Goal: Task Accomplishment & Management: Manage account settings

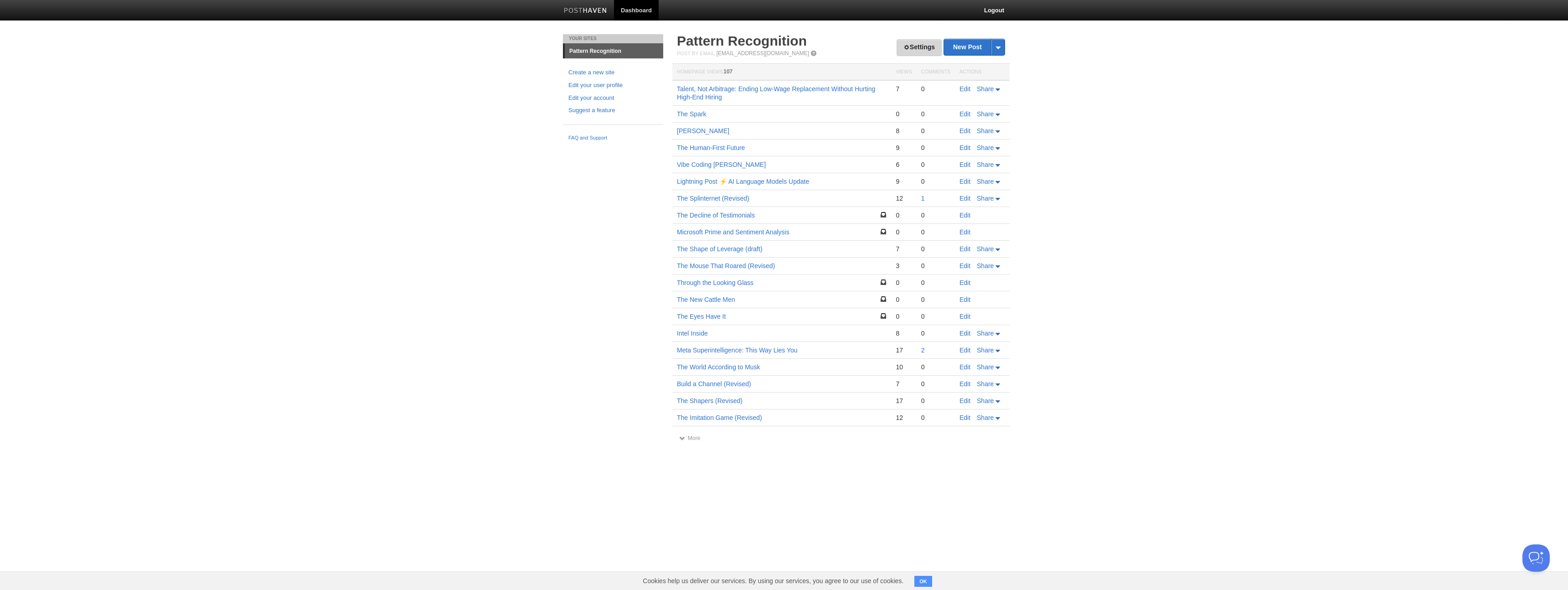
click at [915, 46] on link "Settings" at bounding box center [919, 48] width 45 height 17
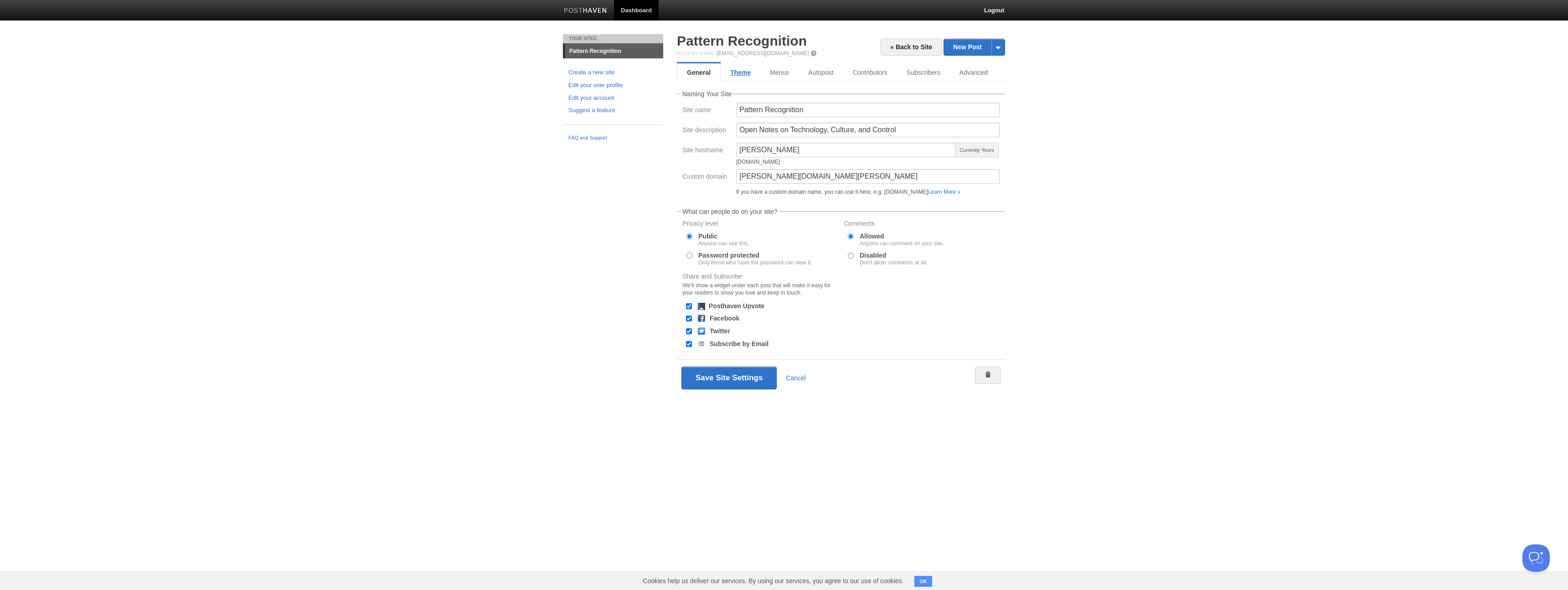
click at [743, 74] on link "Theme" at bounding box center [740, 73] width 40 height 18
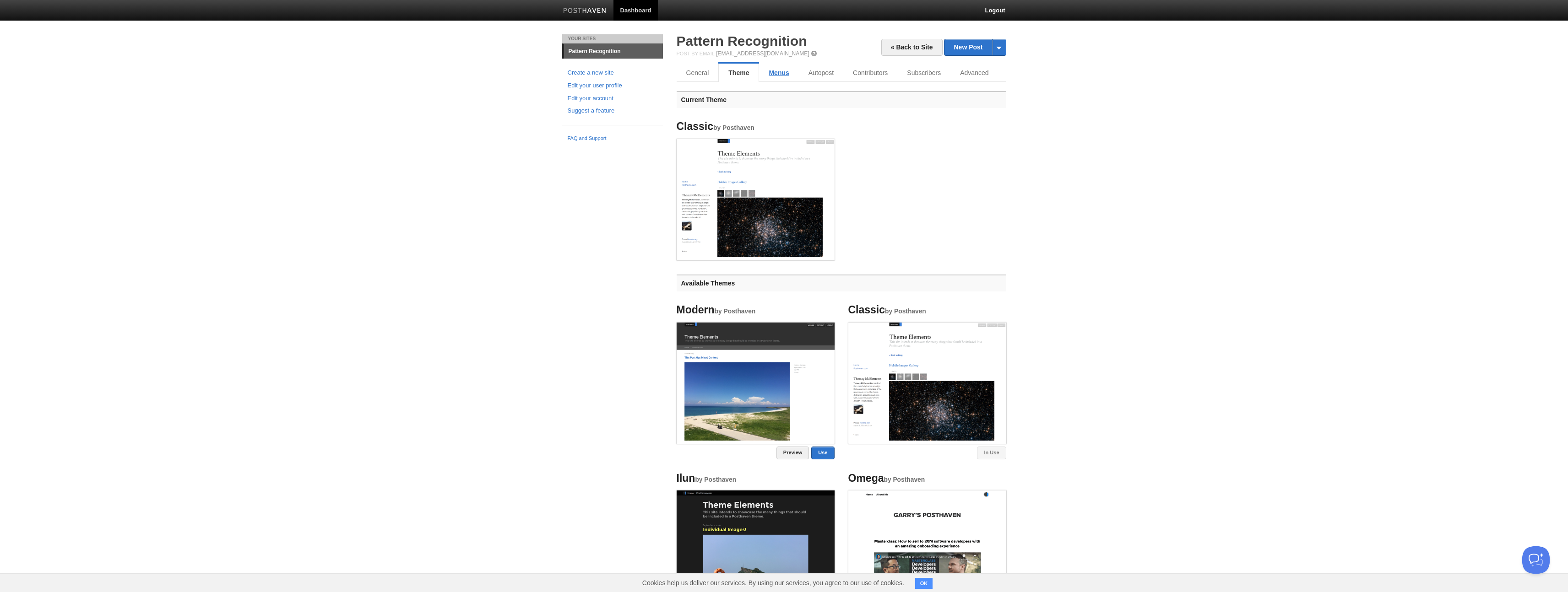
click at [783, 74] on link "Menus" at bounding box center [778, 73] width 39 height 18
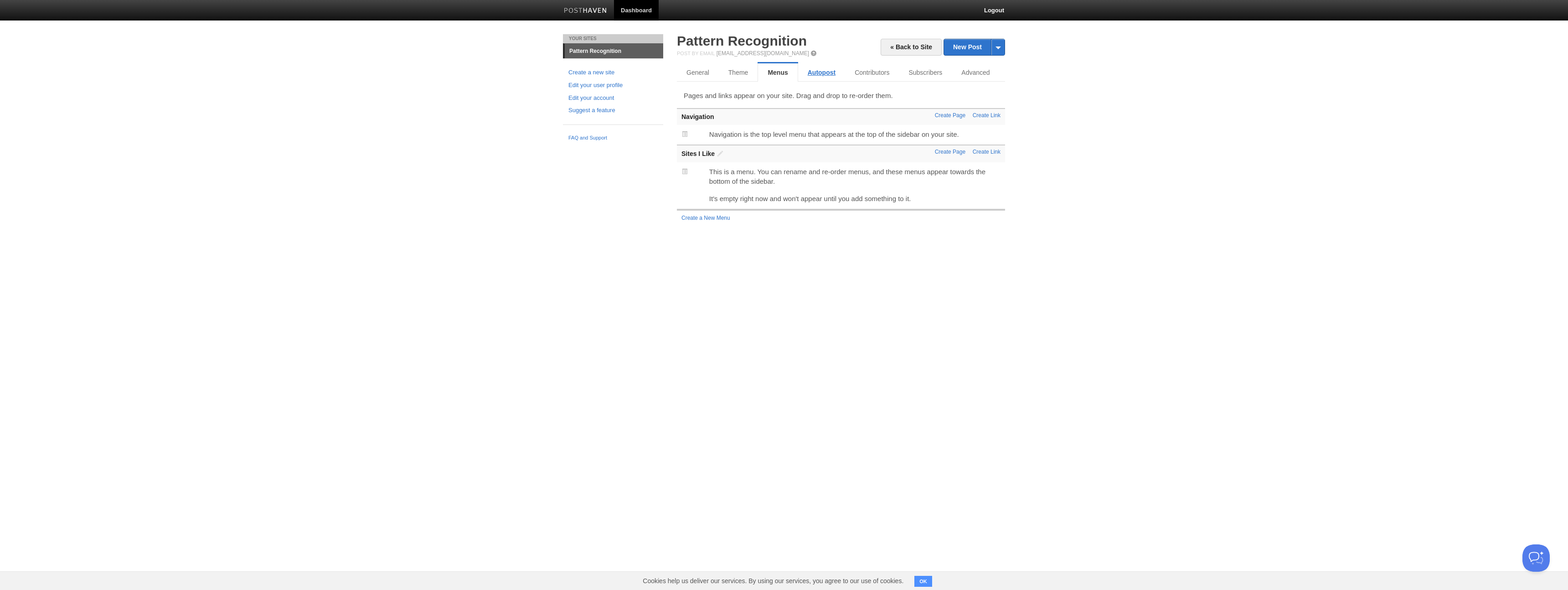
click at [822, 74] on link "Autopost" at bounding box center [821, 73] width 47 height 18
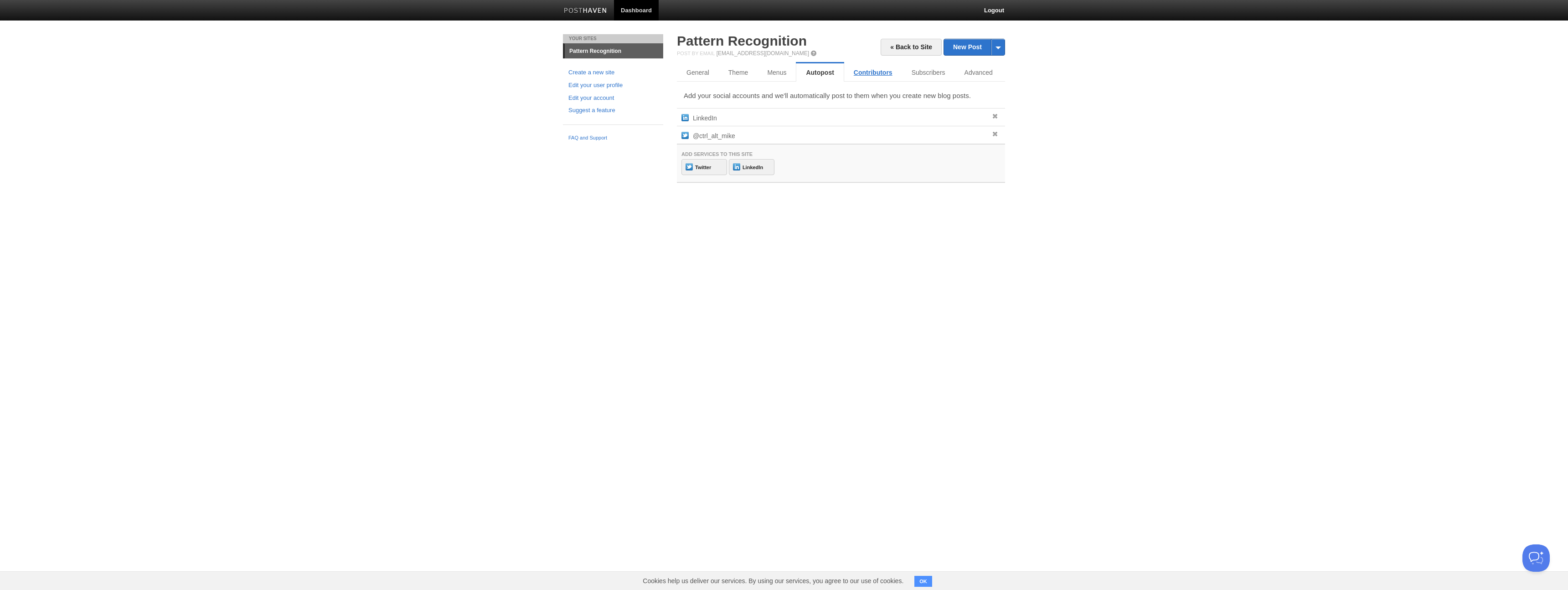
click at [867, 75] on link "Contributors" at bounding box center [873, 73] width 58 height 18
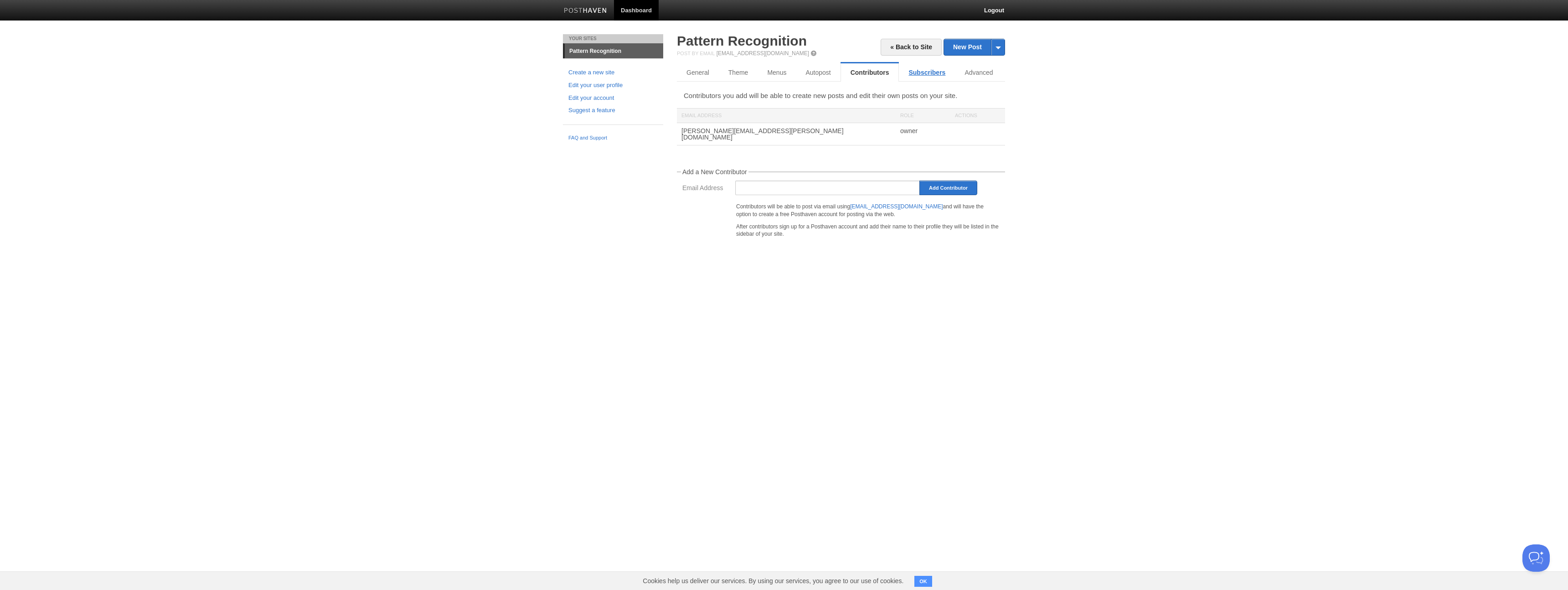
click at [923, 75] on link "Subscribers" at bounding box center [927, 73] width 56 height 18
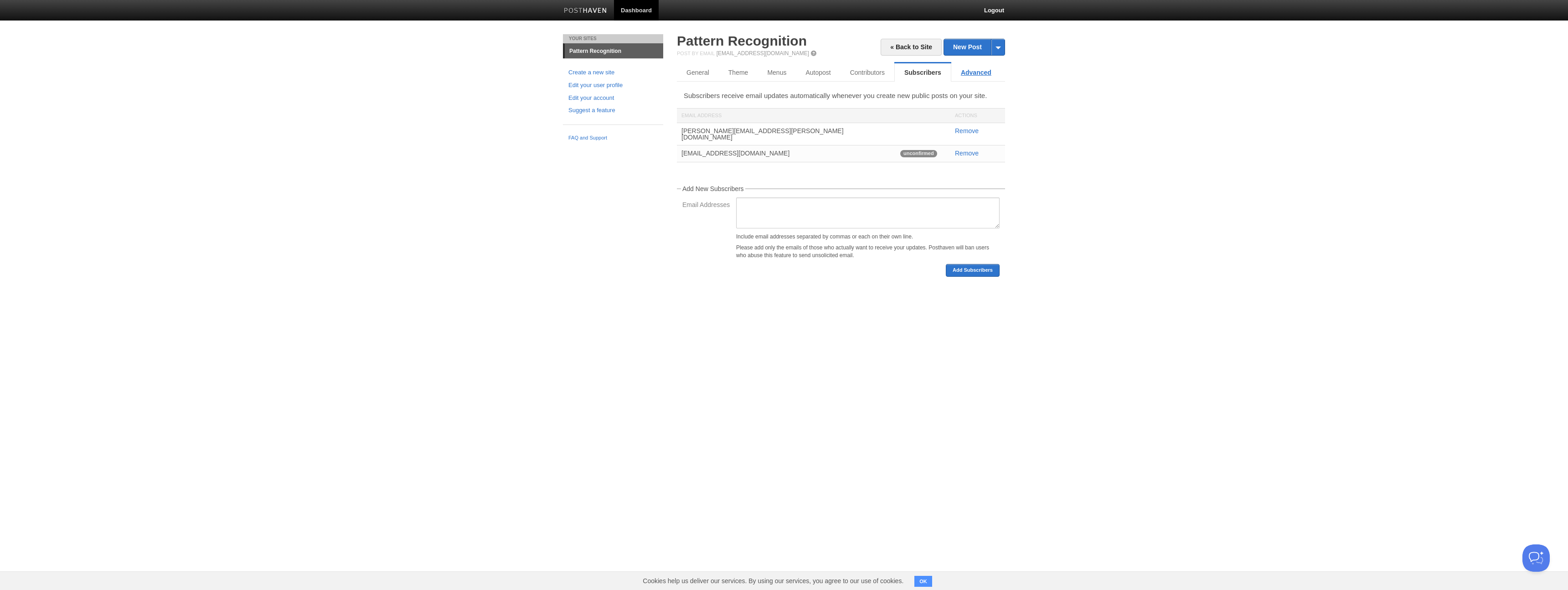
click at [965, 75] on link "Advanced" at bounding box center [976, 73] width 50 height 18
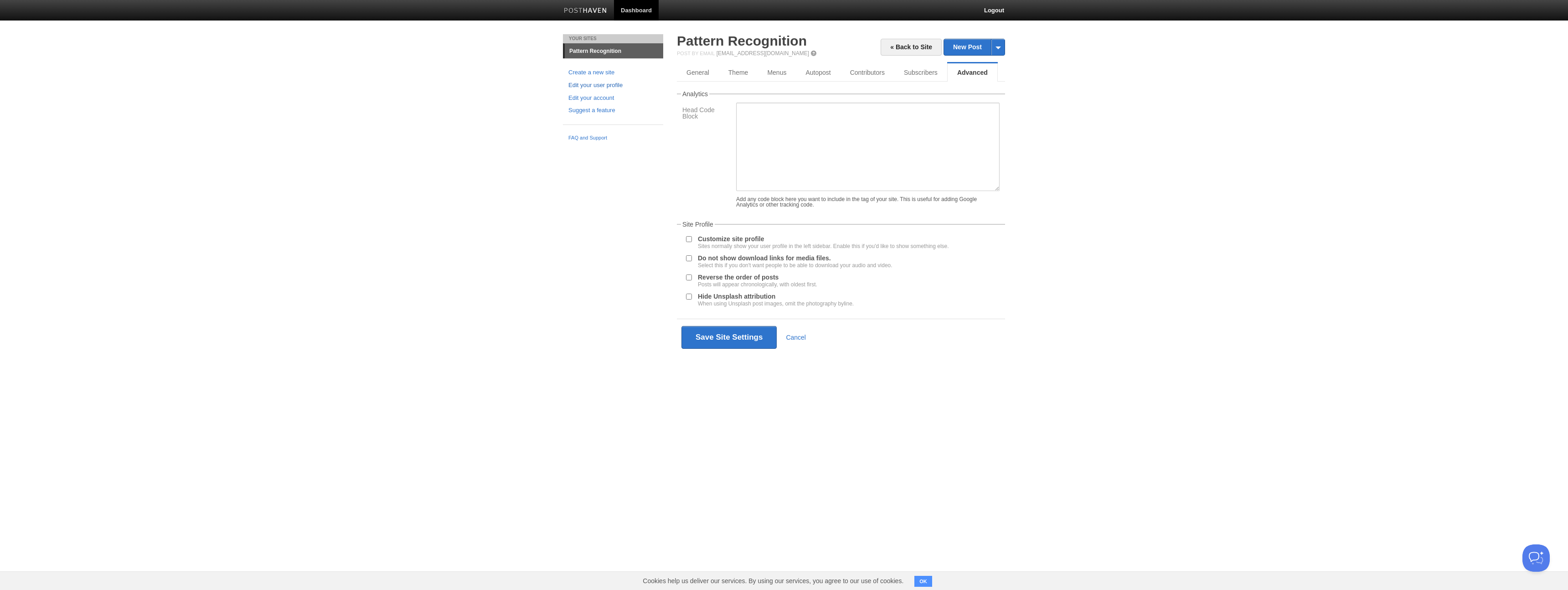
click at [590, 84] on link "Edit your user profile" at bounding box center [613, 85] width 90 height 10
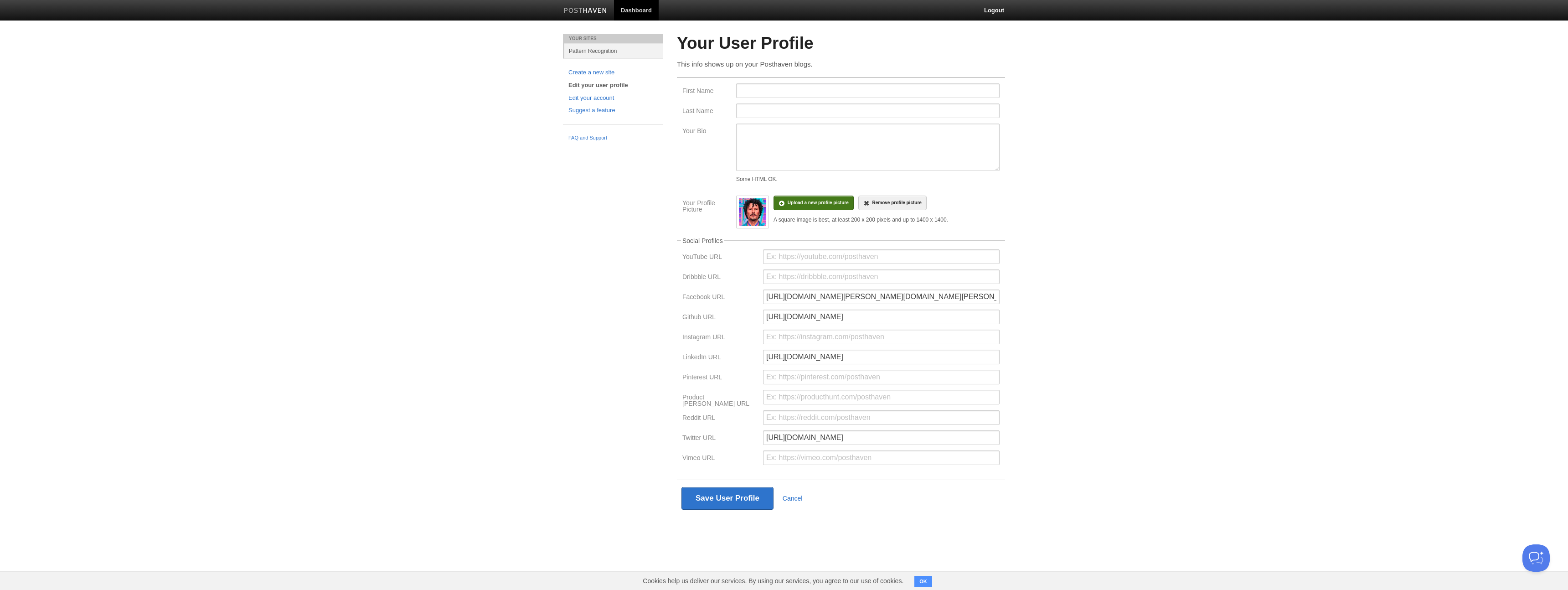
click at [803, 204] on input "file" at bounding box center [543, 207] width 690 height 46
click at [799, 200] on input "file" at bounding box center [543, 207] width 690 height 46
click at [719, 497] on button "Save User Profile" at bounding box center [727, 498] width 92 height 23
